Goal: Task Accomplishment & Management: Use online tool/utility

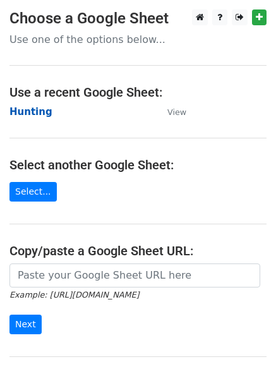
click at [23, 111] on strong "Hunting" at bounding box center [30, 111] width 43 height 11
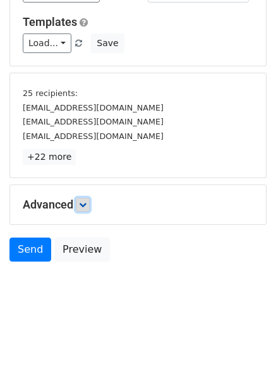
click at [87, 206] on icon at bounding box center [83, 205] width 8 height 8
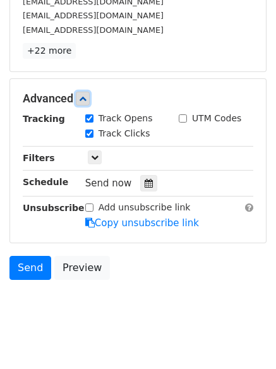
scroll to position [225, 0]
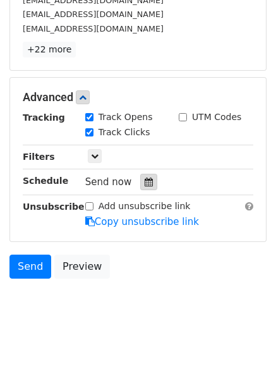
click at [145, 180] on icon at bounding box center [149, 182] width 8 height 9
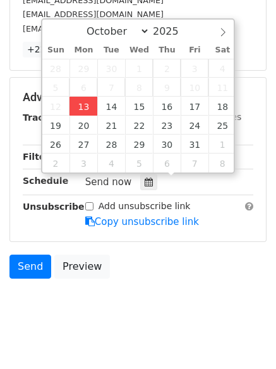
type input "2025-10-13 13:16"
type input "01"
type input "16"
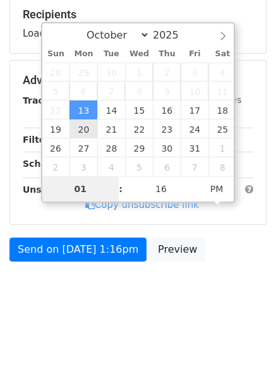
scroll to position [196, 0]
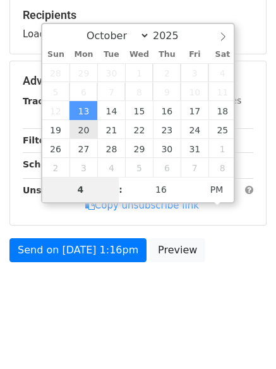
type input "4"
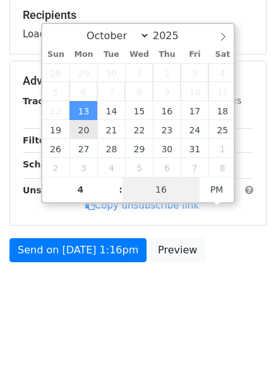
type input "2025-10-13 16:16"
type input "04"
type input "1"
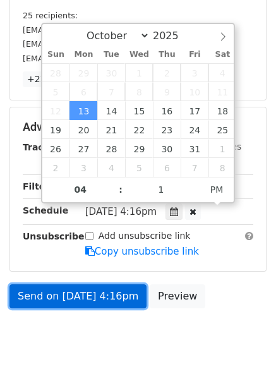
type input "2025-10-13 16:01"
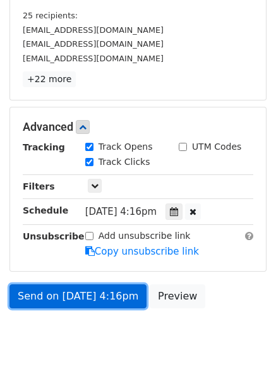
click at [96, 294] on link "Send on Oct 13 at 4:16pm" at bounding box center [77, 297] width 137 height 24
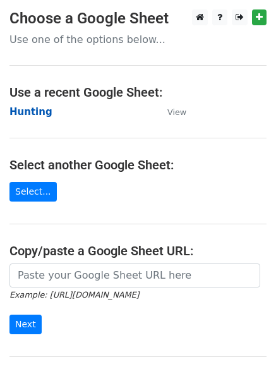
click at [20, 109] on strong "Hunting" at bounding box center [30, 111] width 43 height 11
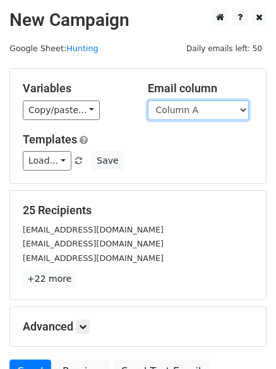
click at [183, 115] on select "Column A Column B Column C Column D Column E Column F" at bounding box center [198, 111] width 101 height 20
select select "Column B"
click at [148, 101] on select "Column A Column B Column C Column D Column E Column F" at bounding box center [198, 111] width 101 height 20
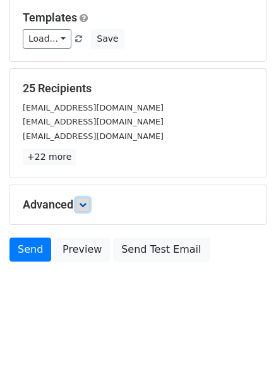
click at [83, 201] on icon at bounding box center [83, 205] width 8 height 8
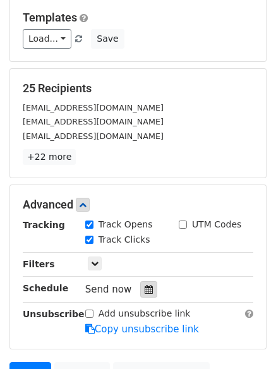
click at [146, 289] on icon at bounding box center [149, 289] width 8 height 9
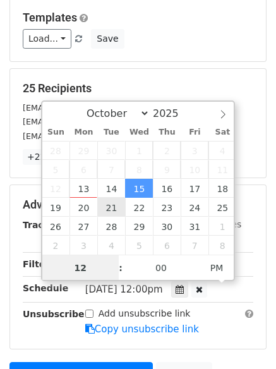
scroll to position [1, 0]
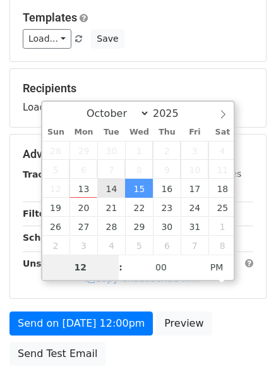
type input "2025-10-14 12:00"
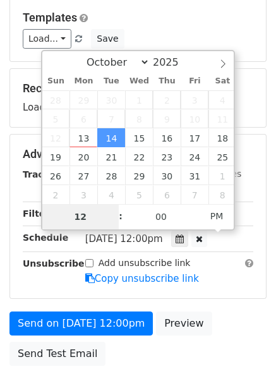
type input "5"
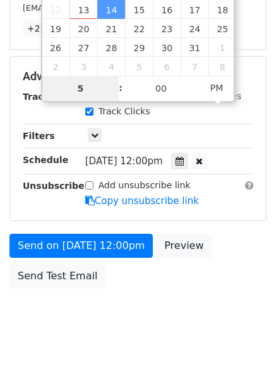
scroll to position [276, 0]
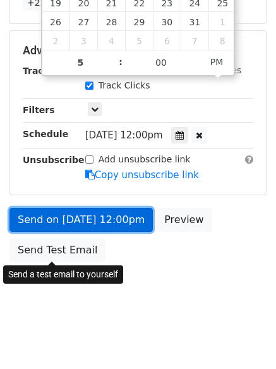
type input "2025-10-14 17:00"
click at [83, 220] on link "Send on Oct 14 at 12:00pm" at bounding box center [81, 220] width 144 height 24
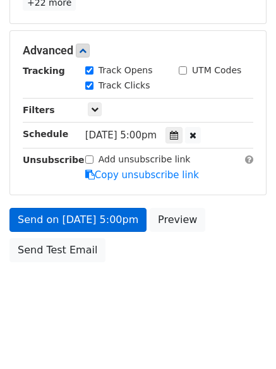
scroll to position [226, 0]
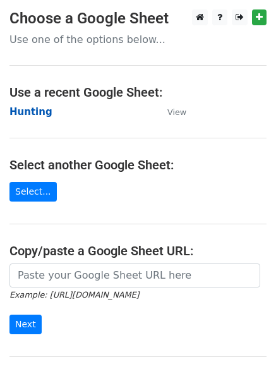
click at [21, 114] on strong "Hunting" at bounding box center [30, 111] width 43 height 11
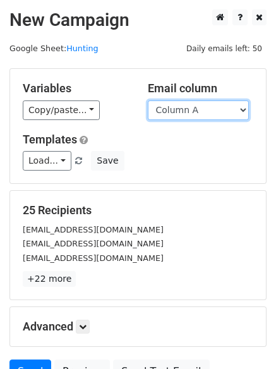
click at [182, 116] on select "Column A Column B Column C Column D Column E Column F" at bounding box center [198, 111] width 101 height 20
select select "Column C"
click at [148, 101] on select "Column A Column B Column C Column D Column E Column F" at bounding box center [198, 111] width 101 height 20
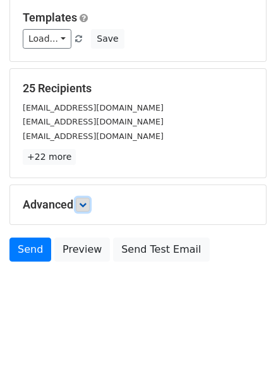
click at [87, 202] on icon at bounding box center [83, 205] width 8 height 8
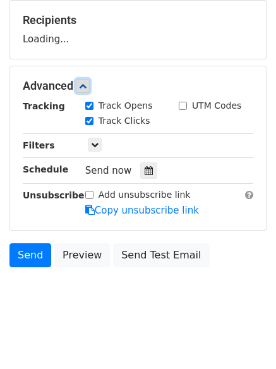
scroll to position [196, 0]
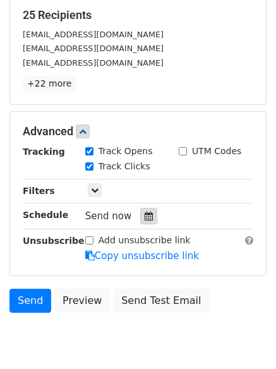
click at [145, 218] on icon at bounding box center [149, 216] width 8 height 9
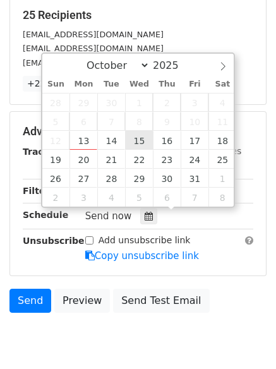
type input "2025-10-15 12:00"
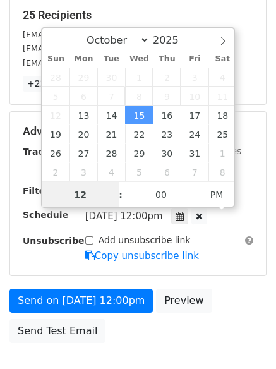
scroll to position [1, 0]
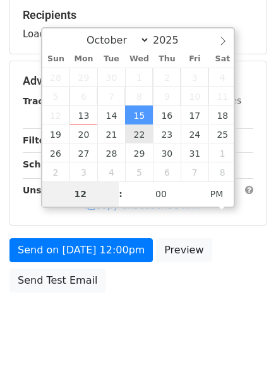
type input "6"
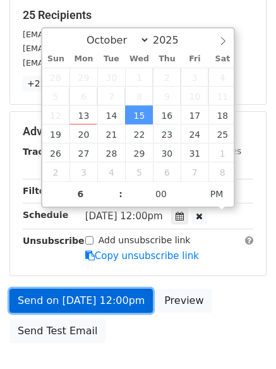
type input "2025-10-15 18:00"
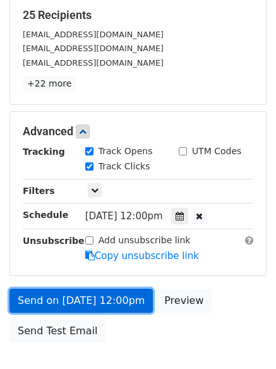
click at [91, 304] on link "Send on Oct 15 at 12:00pm" at bounding box center [81, 301] width 144 height 24
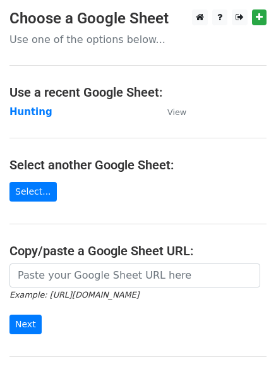
click at [26, 120] on main "Choose a Google Sheet Use one of the options below... Use a recent Google Sheet…" at bounding box center [138, 205] width 276 height 393
click at [26, 113] on strong "Hunting" at bounding box center [30, 111] width 43 height 11
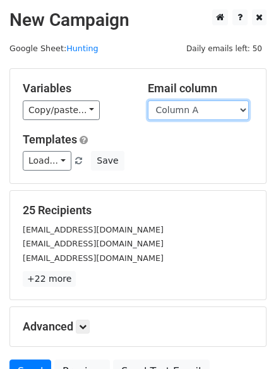
click at [186, 116] on select "Column A Column B Column C Column D Column E Column F" at bounding box center [198, 111] width 101 height 20
select select "Column D"
click at [148, 101] on select "Column A Column B Column C Column D Column E Column F" at bounding box center [198, 111] width 101 height 20
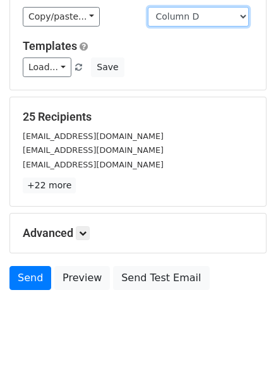
scroll to position [122, 0]
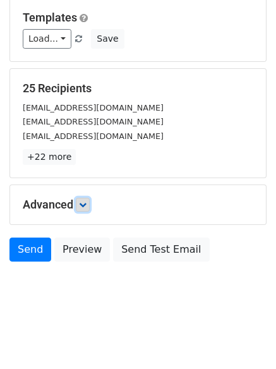
click at [79, 204] on link at bounding box center [83, 205] width 14 height 14
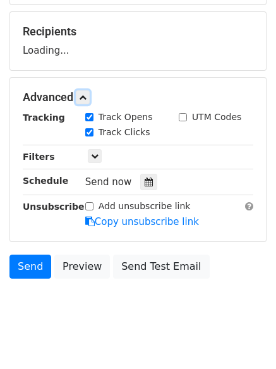
scroll to position [196, 0]
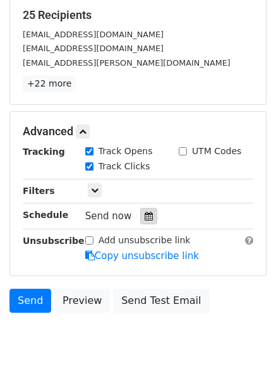
click at [147, 215] on div at bounding box center [148, 216] width 17 height 16
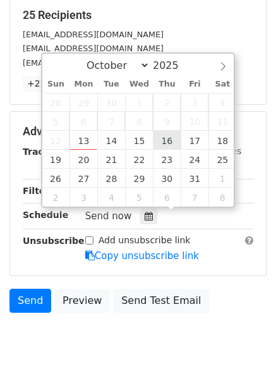
type input "2025-10-16 12:00"
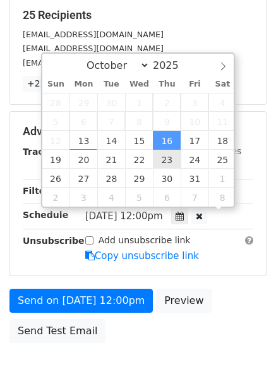
scroll to position [1, 0]
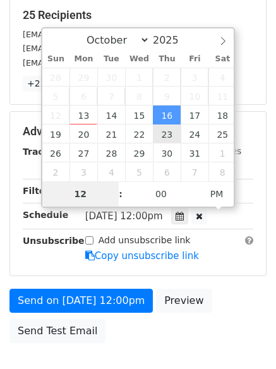
type input "7"
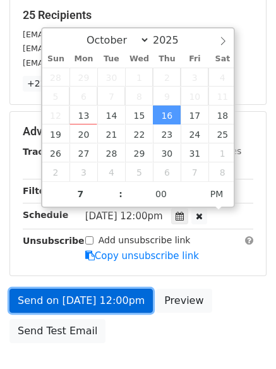
type input "2025-10-16 19:00"
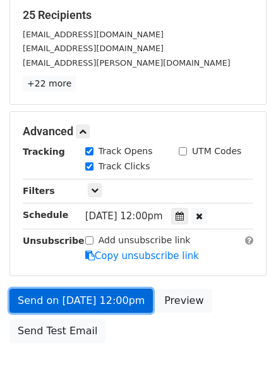
click at [108, 302] on link "Send on Oct 16 at 12:00pm" at bounding box center [81, 301] width 144 height 24
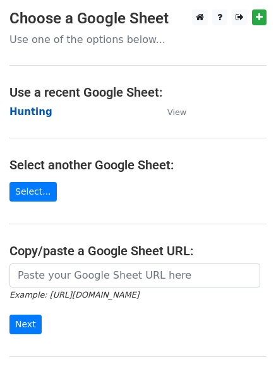
click at [29, 112] on strong "Hunting" at bounding box center [30, 111] width 43 height 11
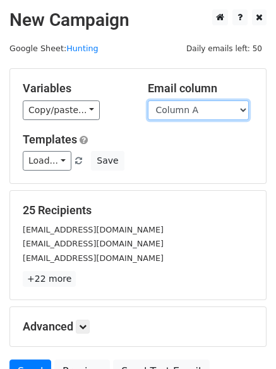
click at [183, 112] on select "Column A Column B Column C Column D Column E Column F" at bounding box center [198, 111] width 101 height 20
select select "Column E"
click at [148, 101] on select "Column A Column B Column C Column D Column E Column F" at bounding box center [198, 111] width 101 height 20
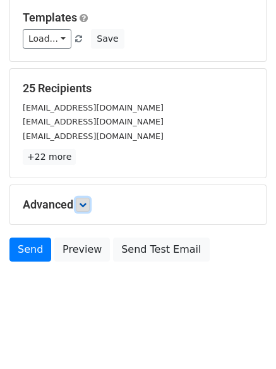
click at [79, 201] on link at bounding box center [83, 205] width 14 height 14
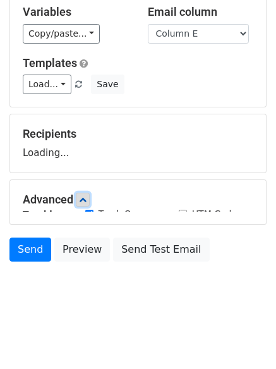
scroll to position [83, 0]
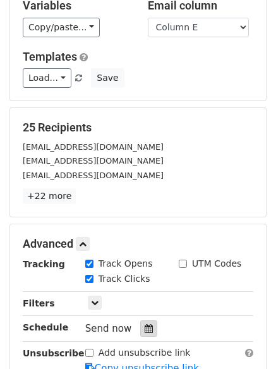
click at [140, 324] on div at bounding box center [148, 329] width 17 height 16
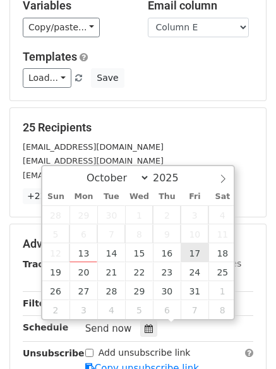
type input "2025-10-17 12:00"
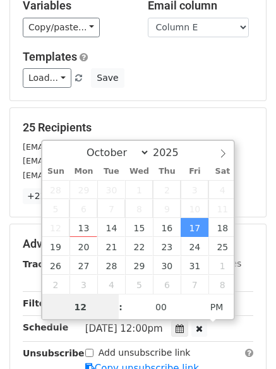
scroll to position [1, 0]
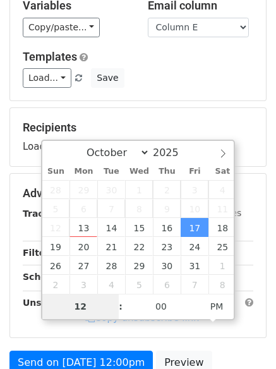
type input "8"
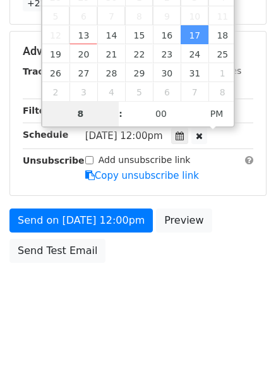
scroll to position [276, 0]
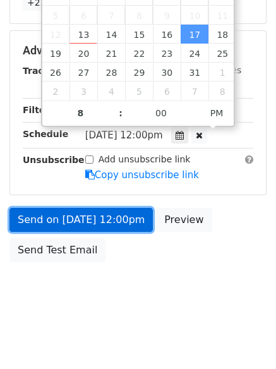
type input "2025-10-17 20:00"
click at [90, 216] on link "Send on Oct 17 at 12:00pm" at bounding box center [81, 220] width 144 height 24
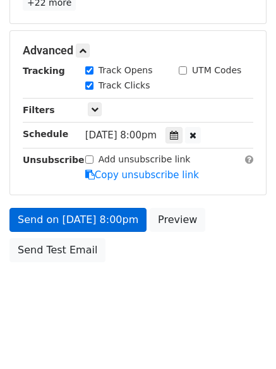
scroll to position [226, 0]
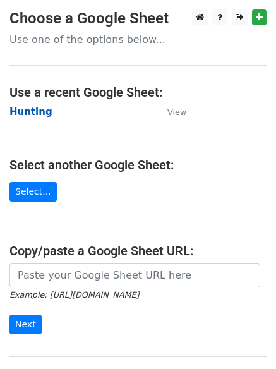
click at [30, 111] on strong "Hunting" at bounding box center [30, 111] width 43 height 11
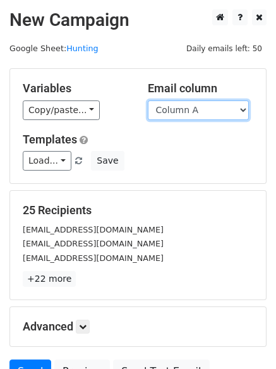
click at [225, 110] on select "Column A Column B Column C Column D Column E Column F" at bounding box center [198, 111] width 101 height 20
select select "Column F"
click at [148, 101] on select "Column A Column B Column C Column D Column E Column F" at bounding box center [198, 111] width 101 height 20
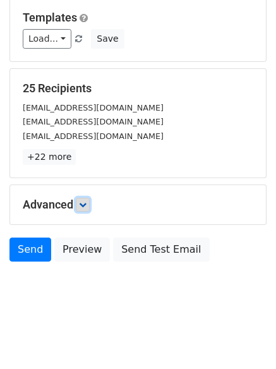
click at [87, 205] on icon at bounding box center [83, 205] width 8 height 8
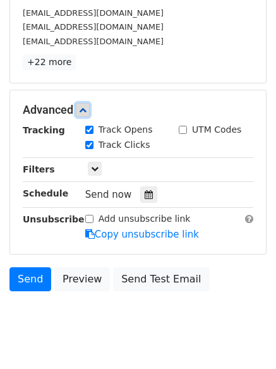
scroll to position [246, 0]
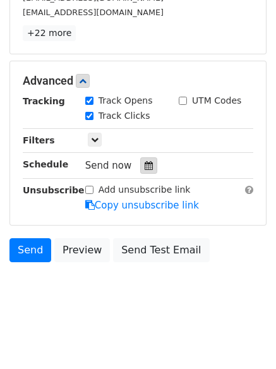
click at [145, 162] on icon at bounding box center [149, 165] width 8 height 9
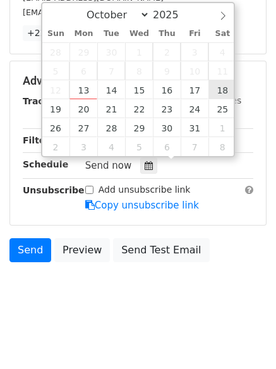
type input "[DATE] 12:00"
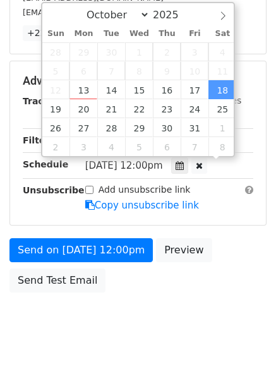
scroll to position [1, 0]
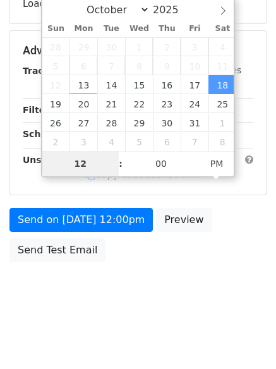
type input "9"
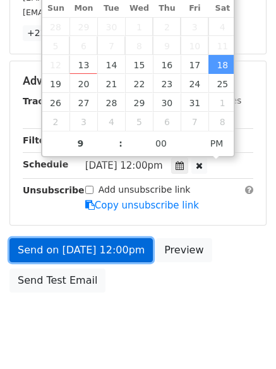
type input "[DATE] 21:00"
click at [85, 239] on link "Send on [DATE] 12:00pm" at bounding box center [81, 251] width 144 height 24
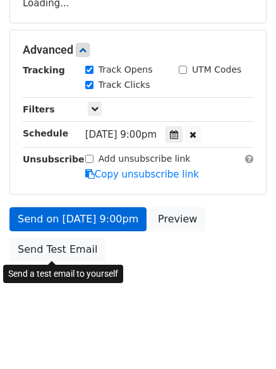
scroll to position [226, 0]
